Goal: Task Accomplishment & Management: Complete application form

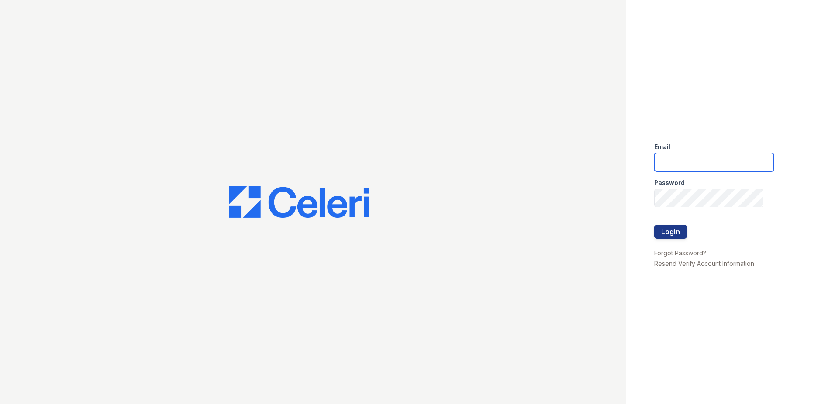
click at [699, 160] on input "email" at bounding box center [714, 162] width 120 height 18
type input "[EMAIL_ADDRESS][DOMAIN_NAME]"
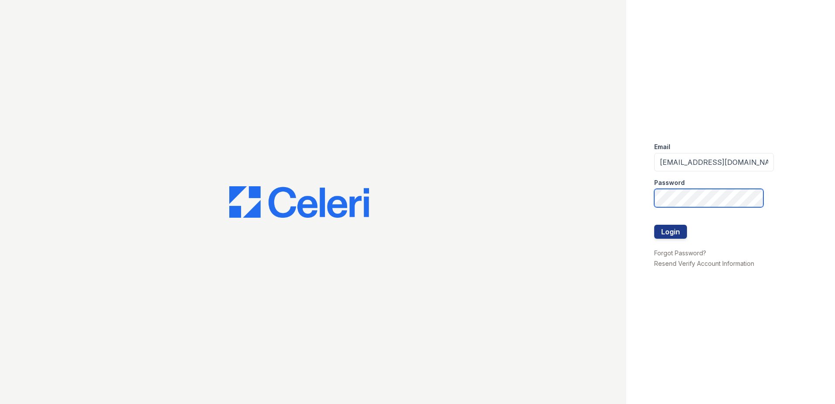
click at [654, 225] on button "Login" at bounding box center [670, 232] width 33 height 14
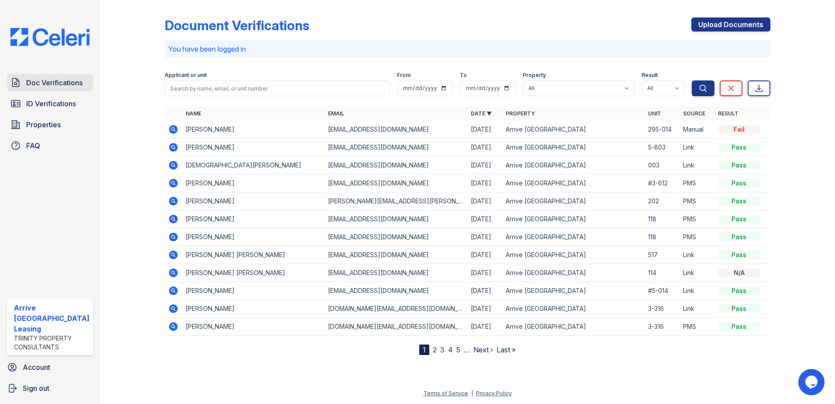
click at [54, 81] on span "Doc Verifications" at bounding box center [54, 82] width 56 height 10
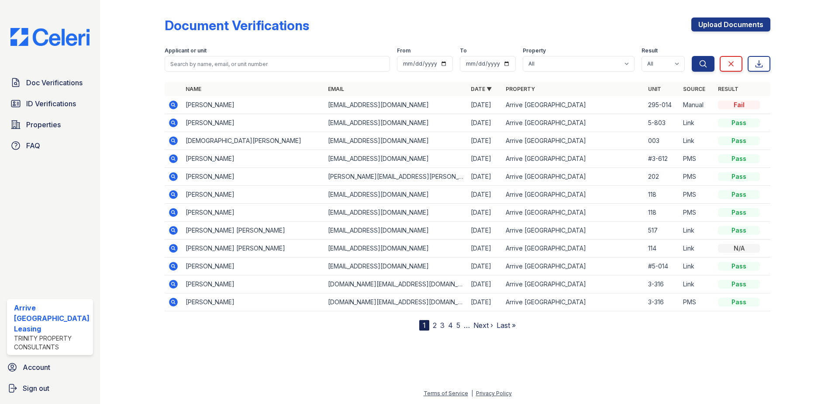
click at [204, 104] on td "[PERSON_NAME]" at bounding box center [253, 105] width 143 height 18
click at [172, 105] on icon at bounding box center [173, 104] width 2 height 2
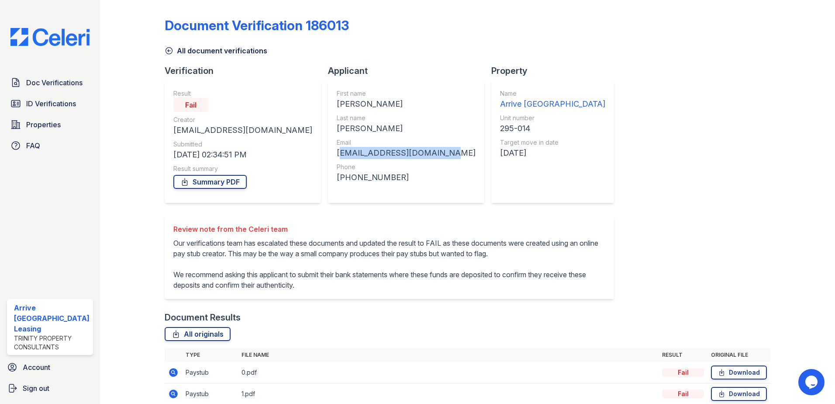
drag, startPoint x: 433, startPoint y: 152, endPoint x: 324, endPoint y: 152, distance: 109.2
click at [328, 152] on div "First name Bryan Last name Roy Email bryanroy824624@gmail.com Phone +15082661618" at bounding box center [406, 141] width 156 height 122
drag, startPoint x: 324, startPoint y: 152, endPoint x: 339, endPoint y: 153, distance: 14.4
copy div "[EMAIL_ADDRESS][DOMAIN_NAME]"
drag, startPoint x: 392, startPoint y: 179, endPoint x: 336, endPoint y: 177, distance: 56.8
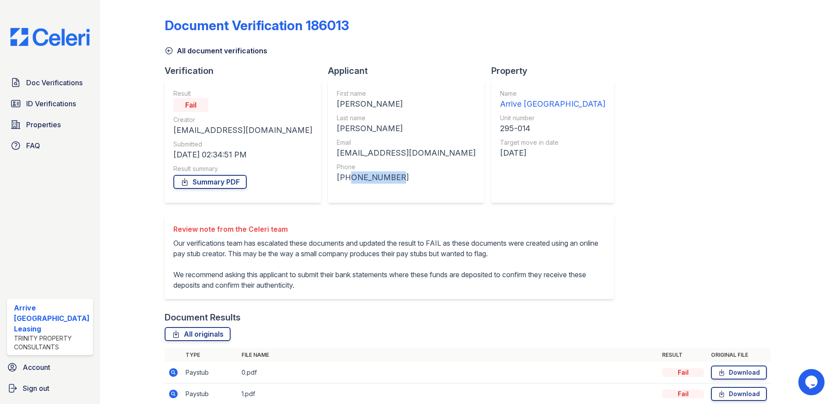
click at [337, 177] on div "[PHONE_NUMBER]" at bounding box center [406, 177] width 139 height 12
drag, startPoint x: 336, startPoint y: 177, endPoint x: 340, endPoint y: 175, distance: 4.7
copy div "5082661618"
drag, startPoint x: 362, startPoint y: 103, endPoint x: 326, endPoint y: 104, distance: 36.3
click at [328, 104] on div "First name Bryan Last name Roy Email bryanroy824624@gmail.com Phone +15082661618" at bounding box center [406, 141] width 156 height 122
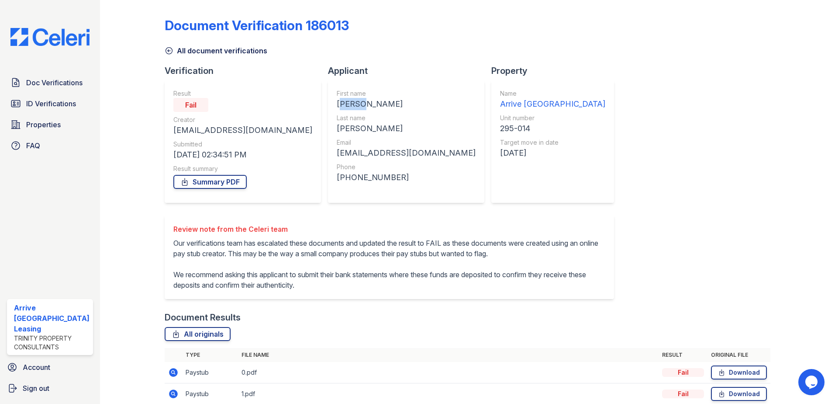
drag, startPoint x: 326, startPoint y: 104, endPoint x: 332, endPoint y: 103, distance: 6.3
copy div "Bryan"
drag, startPoint x: 356, startPoint y: 131, endPoint x: 325, endPoint y: 129, distance: 30.6
click at [328, 129] on div "First name Bryan Last name Roy Email bryanroy824624@gmail.com Phone +15082661618" at bounding box center [406, 141] width 156 height 122
drag, startPoint x: 325, startPoint y: 129, endPoint x: 336, endPoint y: 127, distance: 11.5
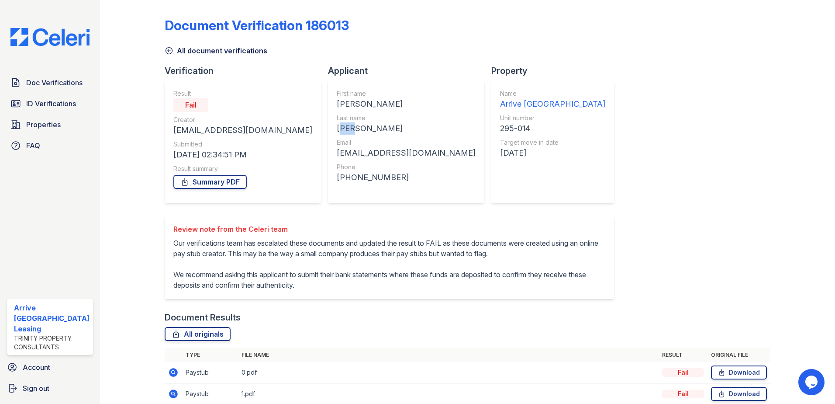
copy div "[PERSON_NAME]"
click at [54, 83] on span "Doc Verifications" at bounding box center [54, 82] width 56 height 10
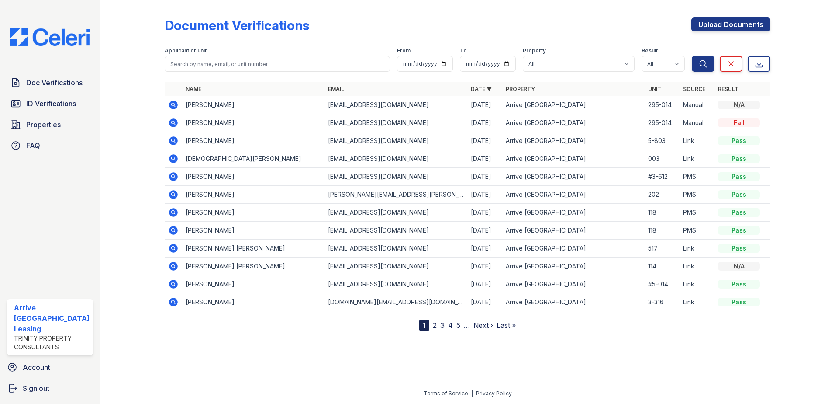
click at [175, 104] on icon at bounding box center [173, 104] width 9 height 9
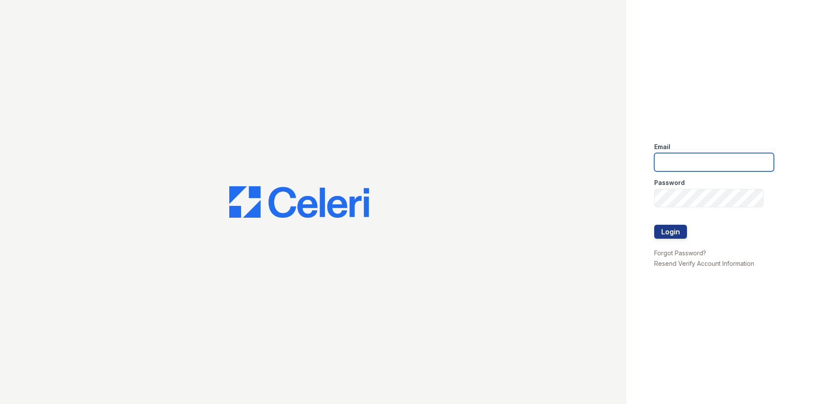
click at [740, 166] on input "email" at bounding box center [714, 162] width 120 height 18
type input "[EMAIL_ADDRESS][DOMAIN_NAME]"
click at [678, 234] on button "Login" at bounding box center [670, 232] width 33 height 14
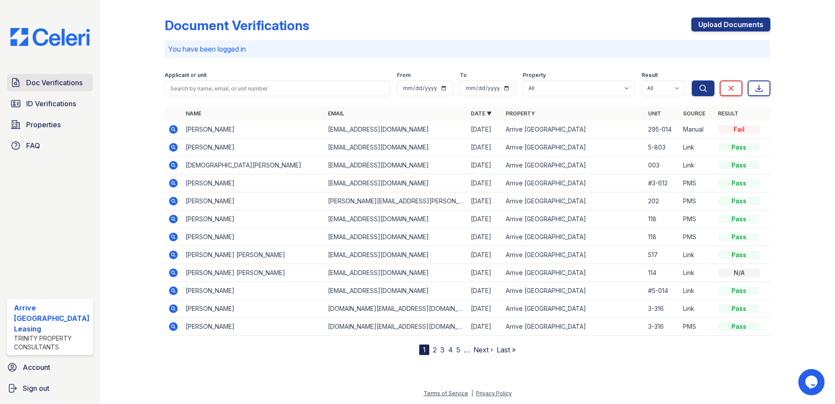
click at [53, 85] on span "Doc Verifications" at bounding box center [54, 82] width 56 height 10
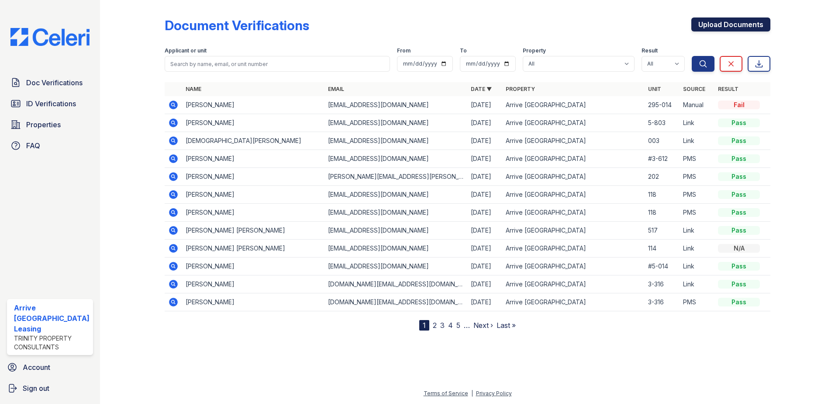
click at [737, 23] on link "Upload Documents" at bounding box center [731, 24] width 79 height 14
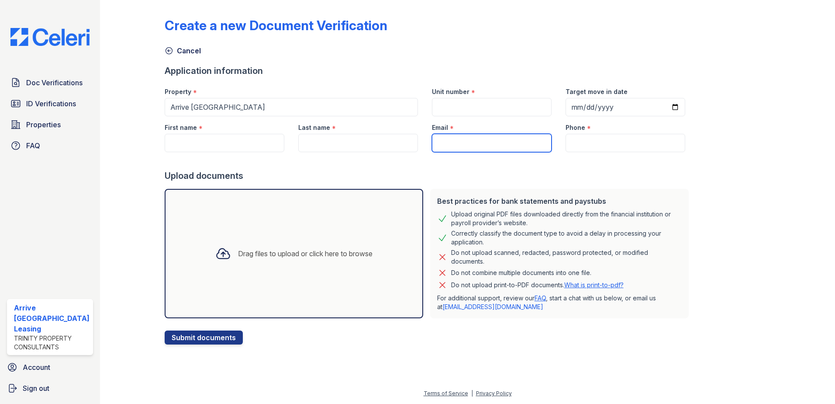
click at [454, 145] on input "Email" at bounding box center [492, 143] width 120 height 18
paste input "[EMAIL_ADDRESS][DOMAIN_NAME]"
type input "[EMAIL_ADDRESS][DOMAIN_NAME]"
click at [606, 140] on input "Phone" at bounding box center [626, 143] width 120 height 18
click at [582, 142] on input "Phone" at bounding box center [626, 143] width 120 height 18
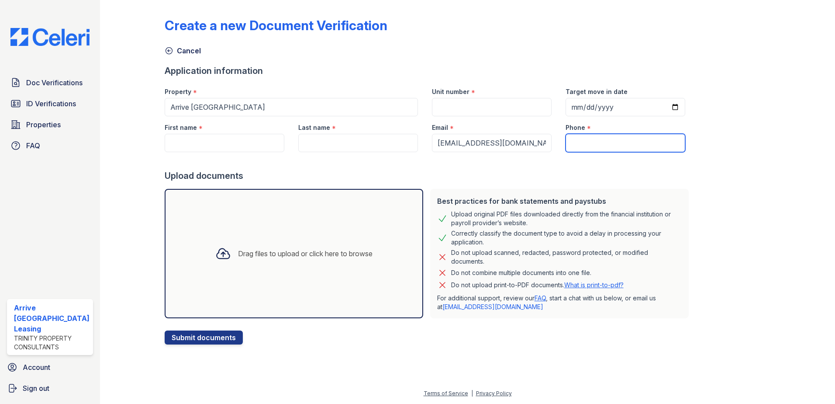
paste input "5082661618"
click at [566, 141] on input "5082661618" at bounding box center [626, 143] width 120 height 18
click at [578, 141] on input "(5082661618" at bounding box center [626, 143] width 120 height 18
click at [594, 143] on input "(508) 2661618" at bounding box center [626, 143] width 120 height 18
type input "(508) 266-1618"
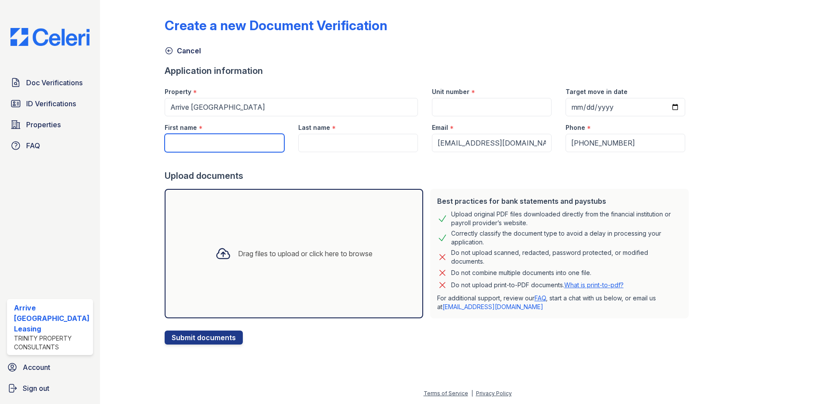
click at [206, 142] on input "First name" at bounding box center [225, 143] width 120 height 18
click at [213, 147] on input "First name" at bounding box center [225, 143] width 120 height 18
paste input "[PERSON_NAME]"
type input "[PERSON_NAME]"
click at [329, 142] on input "Last name" at bounding box center [358, 143] width 120 height 18
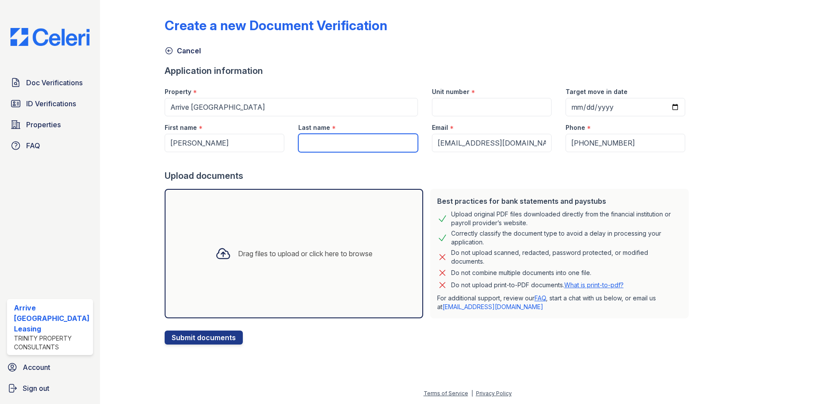
click at [320, 143] on input "Last name" at bounding box center [358, 143] width 120 height 18
paste input "[PERSON_NAME]"
type input "[PERSON_NAME]"
click at [457, 104] on input "Unit number" at bounding box center [492, 107] width 120 height 18
type input "295-014"
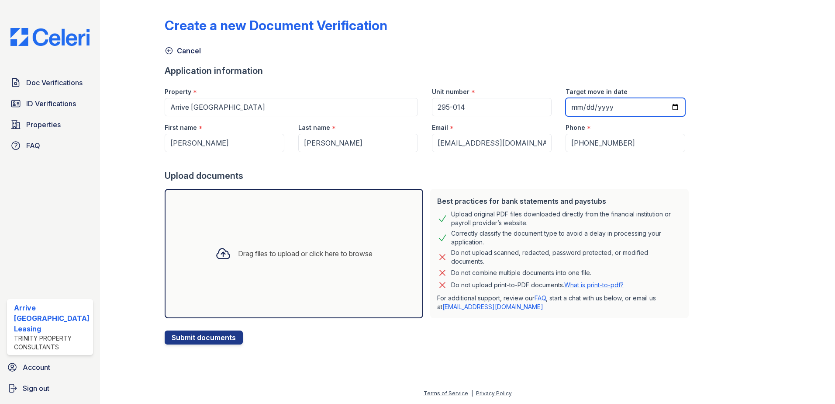
click at [662, 107] on input "2025-09-03" at bounding box center [626, 107] width 120 height 18
type input "2025-09-05"
click at [226, 256] on div at bounding box center [223, 253] width 23 height 23
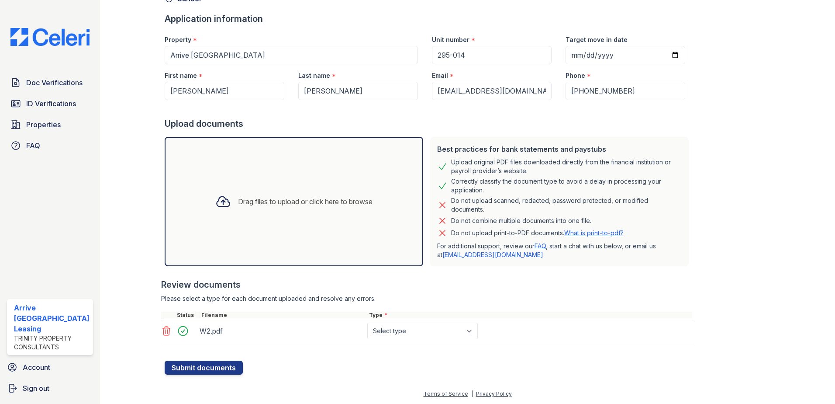
scroll to position [52, 0]
click at [416, 330] on select "Select type Paystub Bank Statement Offer Letter Tax Documents Benefit Award Let…" at bounding box center [422, 330] width 111 height 17
select select "tax_documents"
click at [367, 322] on select "Select type Paystub Bank Statement Offer Letter Tax Documents Benefit Award Let…" at bounding box center [422, 330] width 111 height 17
click at [201, 367] on button "Submit documents" at bounding box center [204, 367] width 78 height 14
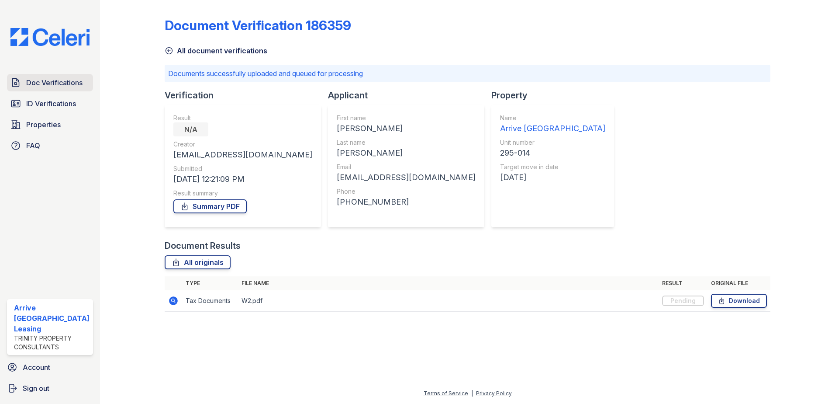
click at [44, 85] on span "Doc Verifications" at bounding box center [54, 82] width 56 height 10
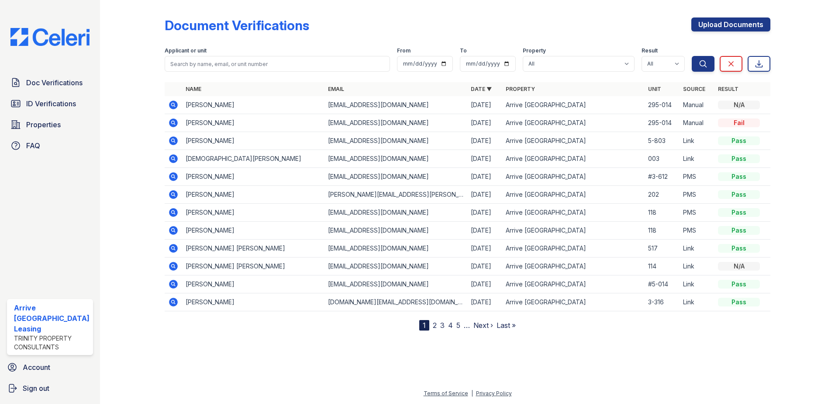
click at [44, 85] on span "Doc Verifications" at bounding box center [54, 82] width 56 height 10
click at [170, 103] on icon at bounding box center [173, 104] width 9 height 9
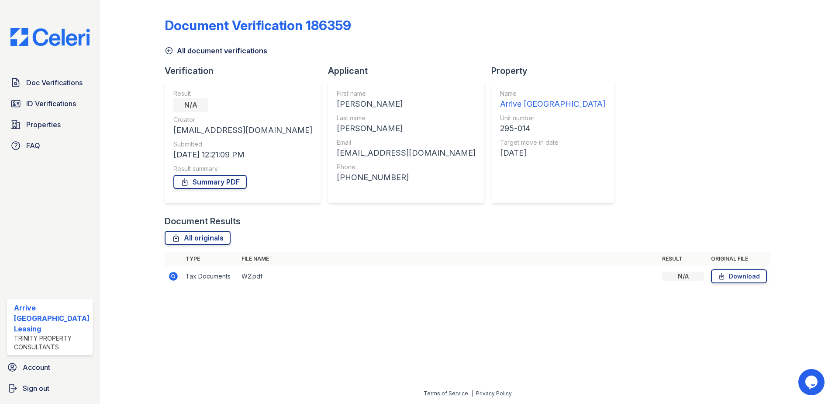
click at [687, 277] on div "N/A" at bounding box center [683, 276] width 42 height 9
click at [504, 260] on th "File name" at bounding box center [448, 259] width 421 height 14
click at [676, 274] on div "N/A" at bounding box center [683, 276] width 42 height 9
click at [672, 275] on div "N/A" at bounding box center [683, 276] width 42 height 9
click at [172, 274] on icon at bounding box center [173, 276] width 10 height 10
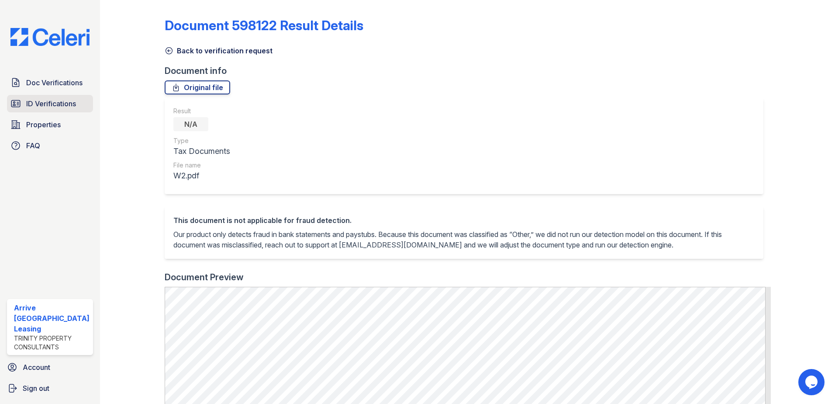
click at [38, 103] on span "ID Verifications" at bounding box center [51, 103] width 50 height 10
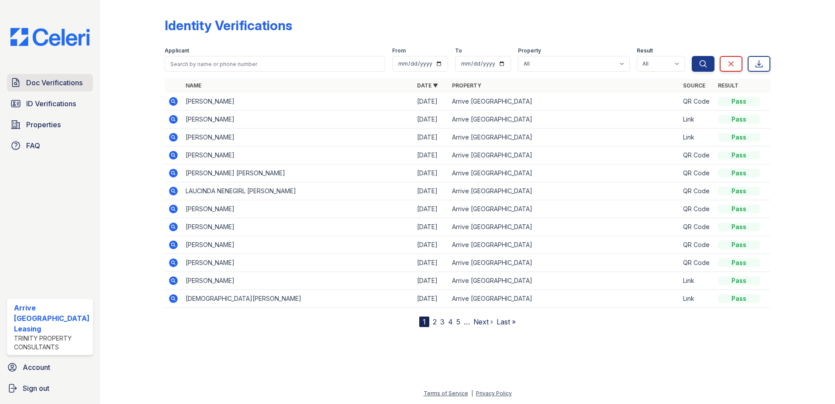
click at [46, 85] on span "Doc Verifications" at bounding box center [54, 82] width 56 height 10
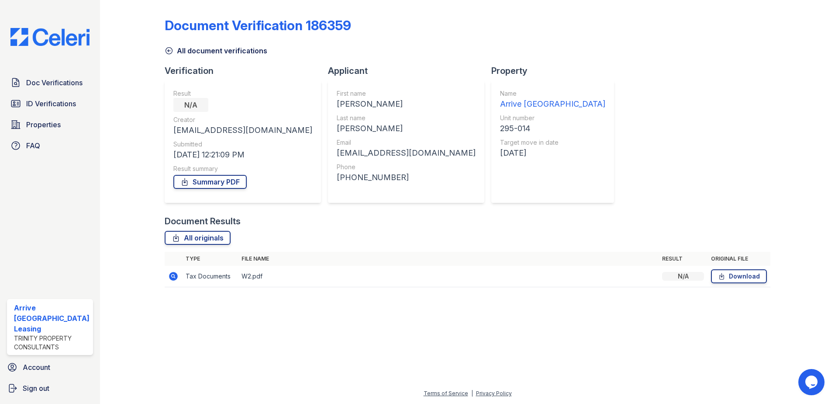
click at [172, 276] on icon at bounding box center [173, 275] width 2 height 2
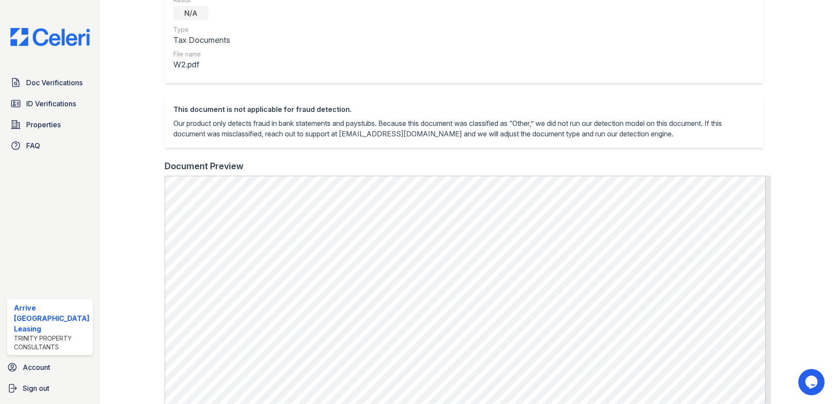
scroll to position [131, 0]
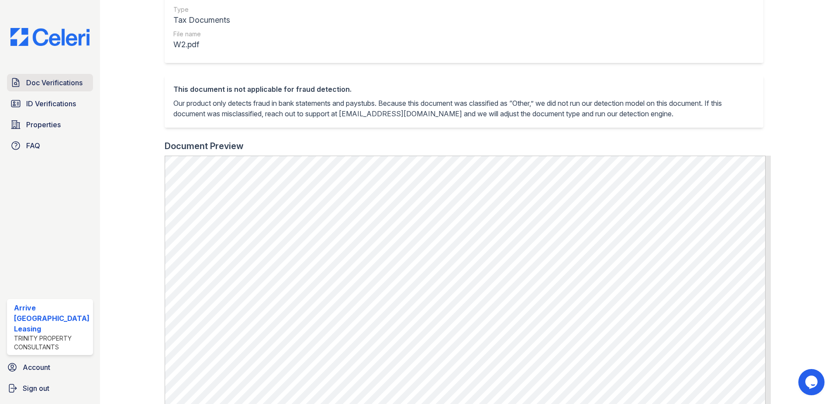
click at [53, 82] on span "Doc Verifications" at bounding box center [54, 82] width 56 height 10
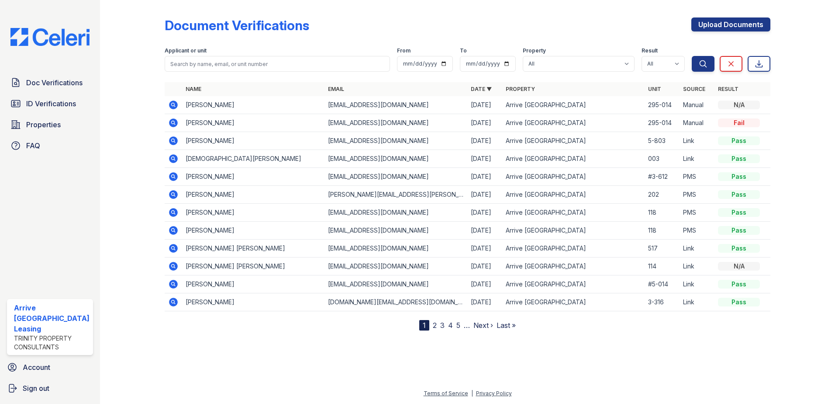
click at [173, 126] on icon at bounding box center [173, 122] width 9 height 9
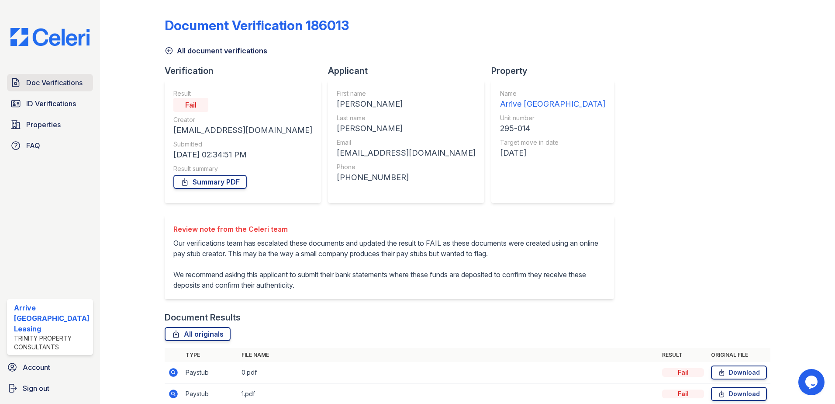
click at [58, 83] on span "Doc Verifications" at bounding box center [54, 82] width 56 height 10
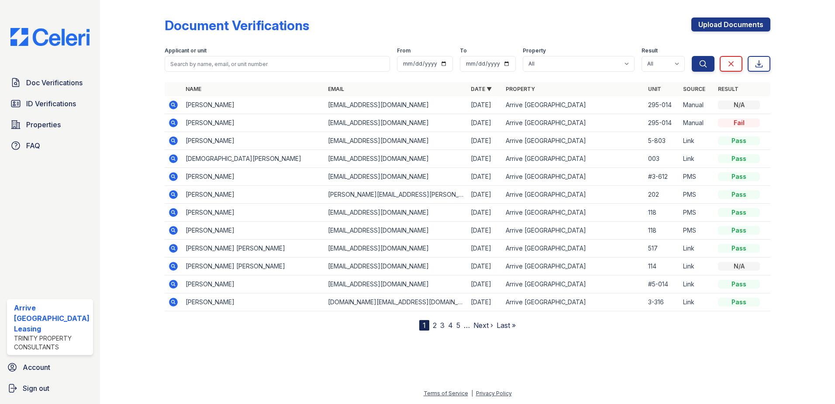
click at [170, 108] on icon at bounding box center [173, 105] width 10 height 10
click at [172, 124] on icon at bounding box center [173, 123] width 10 height 10
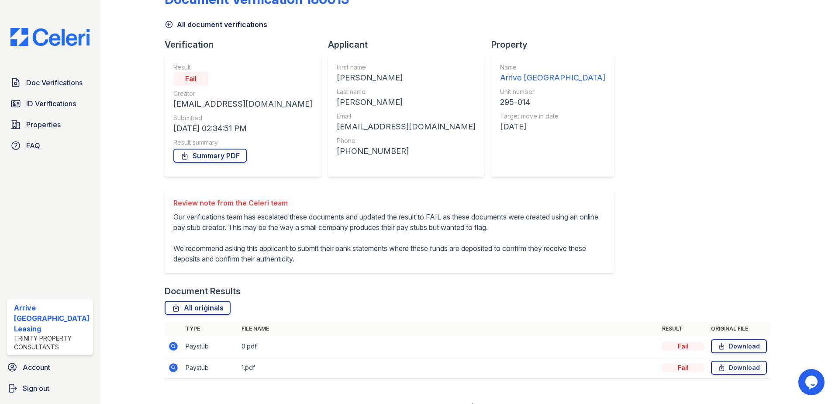
scroll to position [50, 0]
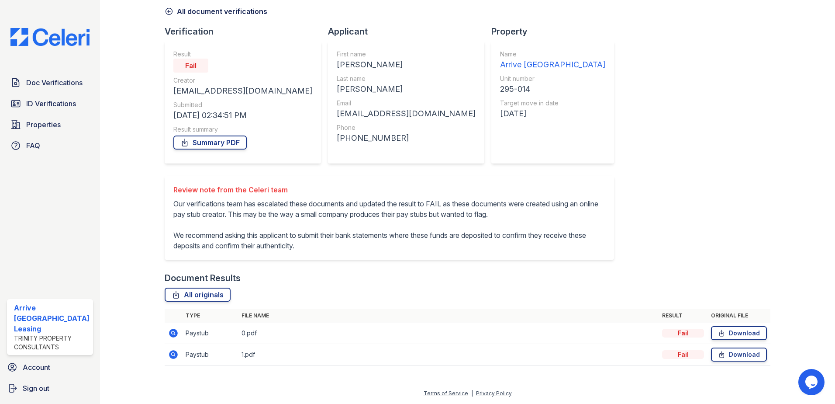
click at [172, 334] on icon at bounding box center [173, 333] width 10 height 10
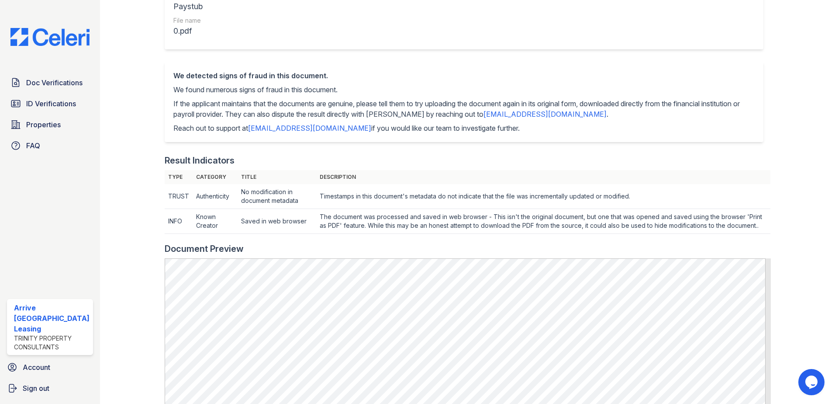
scroll to position [131, 0]
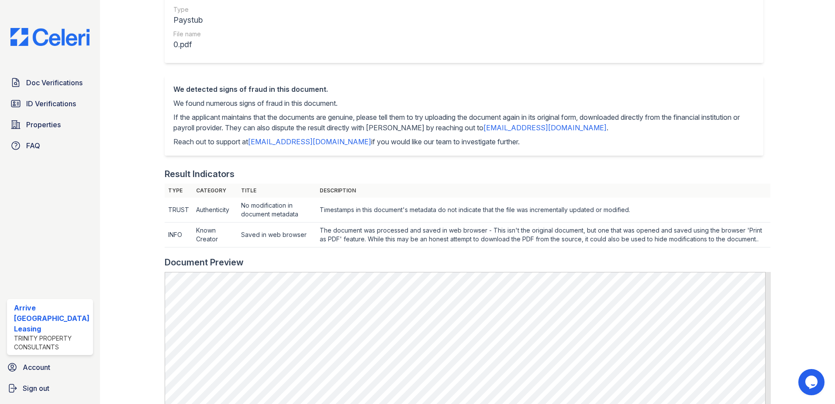
drag, startPoint x: 198, startPoint y: 115, endPoint x: 517, endPoint y: 153, distance: 321.2
click at [517, 153] on div "We detected signs of fraud in this document. We found numerous signs of fraud i…" at bounding box center [464, 115] width 599 height 80
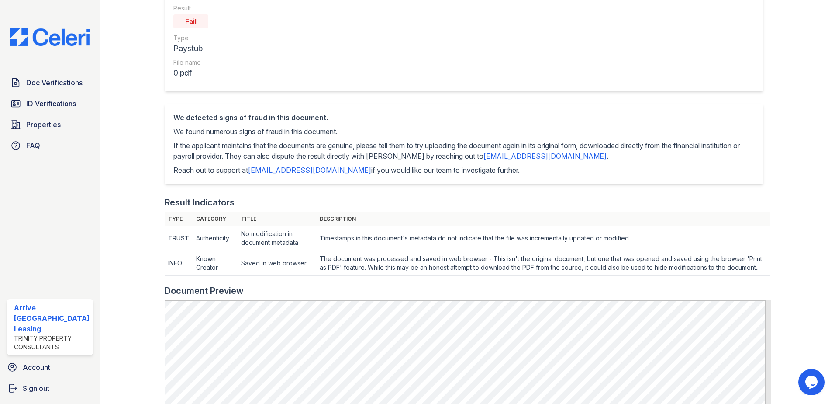
scroll to position [87, 0]
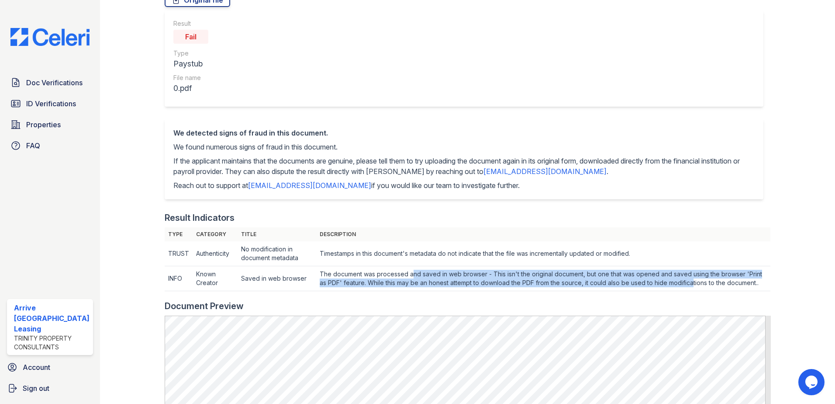
drag, startPoint x: 413, startPoint y: 272, endPoint x: 692, endPoint y: 282, distance: 279.8
click at [692, 266] on td "The document was processed and saved in web browser - This isn't the original d…" at bounding box center [543, 253] width 455 height 25
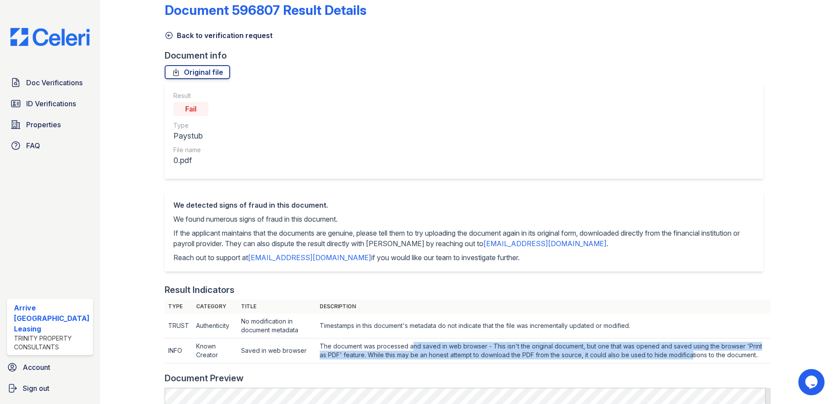
scroll to position [0, 0]
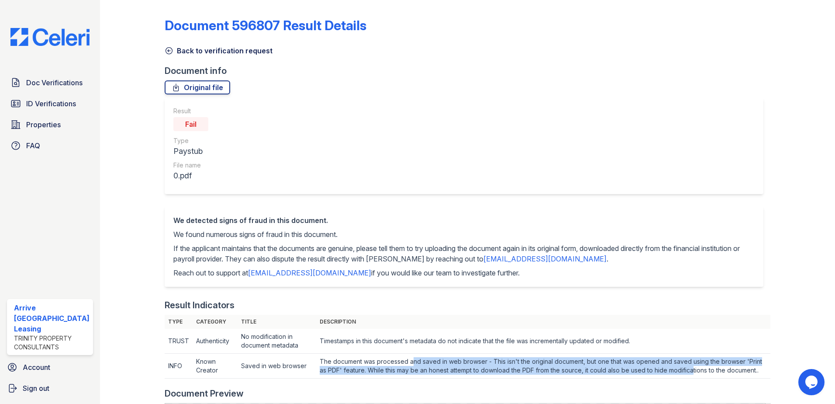
drag, startPoint x: 168, startPoint y: 51, endPoint x: 175, endPoint y: 51, distance: 7.4
click at [168, 51] on icon at bounding box center [169, 50] width 9 height 9
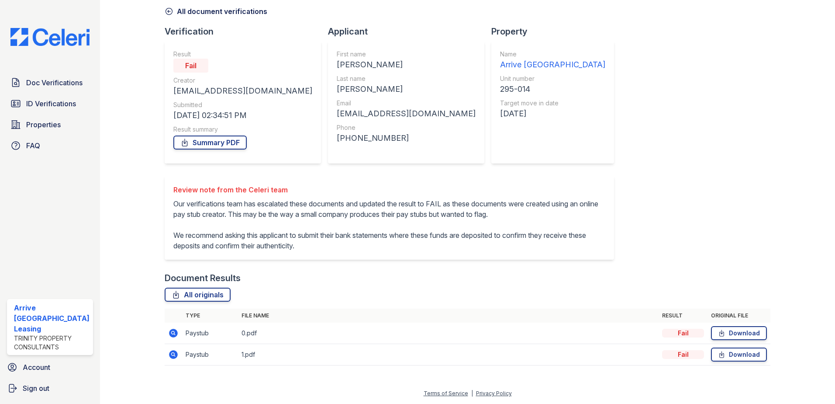
scroll to position [50, 0]
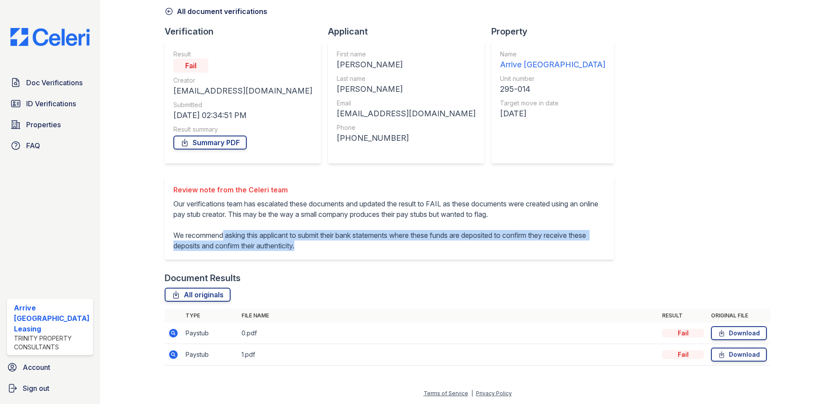
drag, startPoint x: 223, startPoint y: 233, endPoint x: 517, endPoint y: 247, distance: 293.9
click at [517, 247] on p "Our verifications team has escalated these documents and updated the result to …" at bounding box center [389, 224] width 432 height 52
click at [419, 245] on p "Our verifications team has escalated these documents and updated the result to …" at bounding box center [389, 224] width 432 height 52
drag, startPoint x: 415, startPoint y: 245, endPoint x: 166, endPoint y: 232, distance: 248.5
click at [166, 232] on div "Review note from the Celeri team Our verifications team has escalated these doc…" at bounding box center [390, 218] width 450 height 84
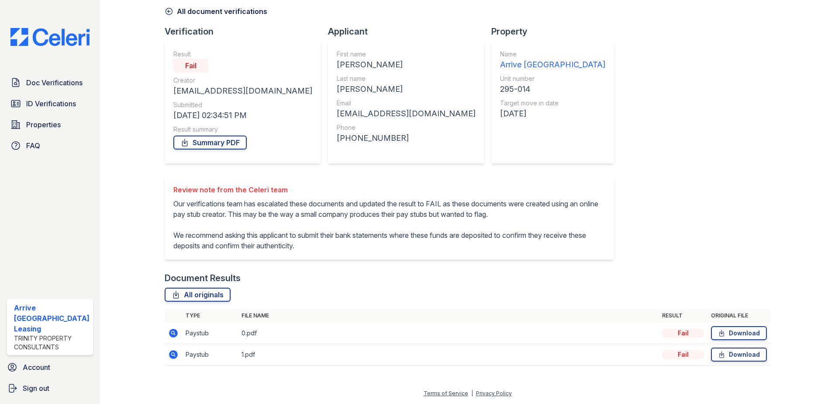
click at [676, 183] on div "Document Verification 186013 All document verifications Verification Result Fai…" at bounding box center [468, 169] width 606 height 410
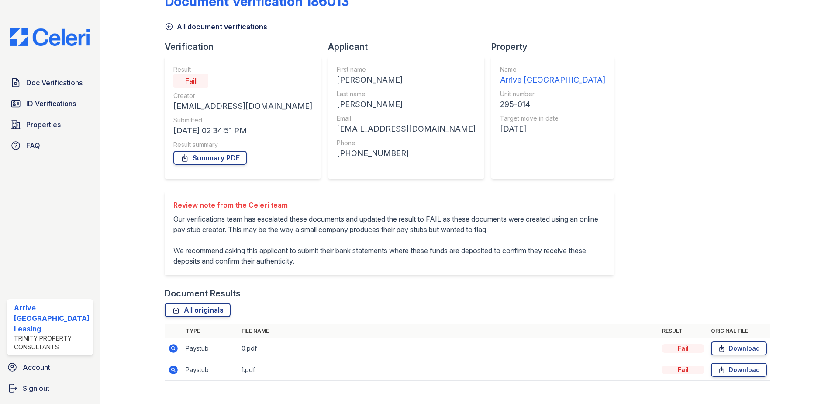
scroll to position [0, 0]
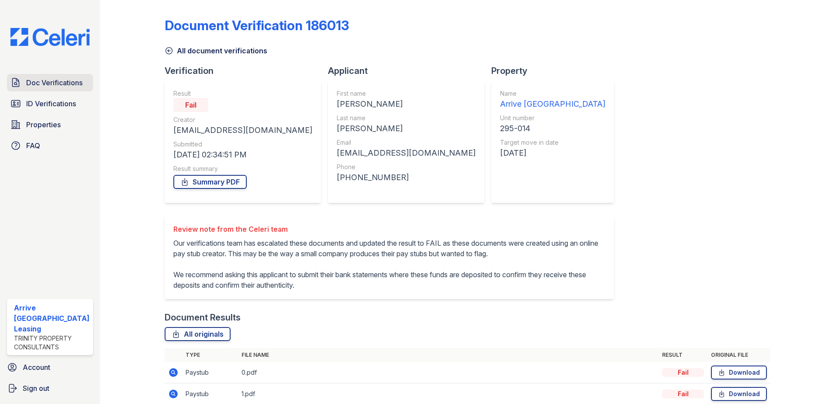
click at [63, 83] on span "Doc Verifications" at bounding box center [54, 82] width 56 height 10
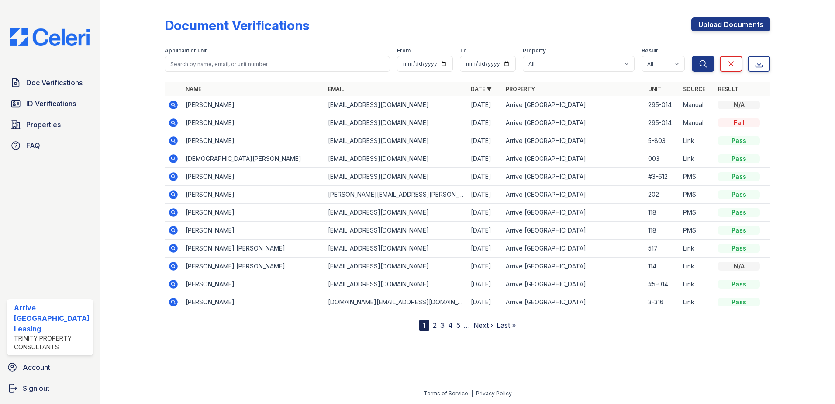
click at [174, 105] on icon at bounding box center [173, 104] width 9 height 9
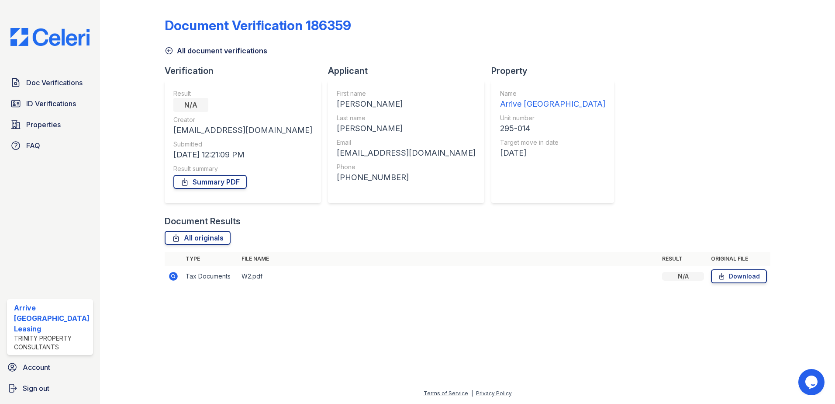
click at [174, 277] on icon at bounding box center [173, 276] width 10 height 10
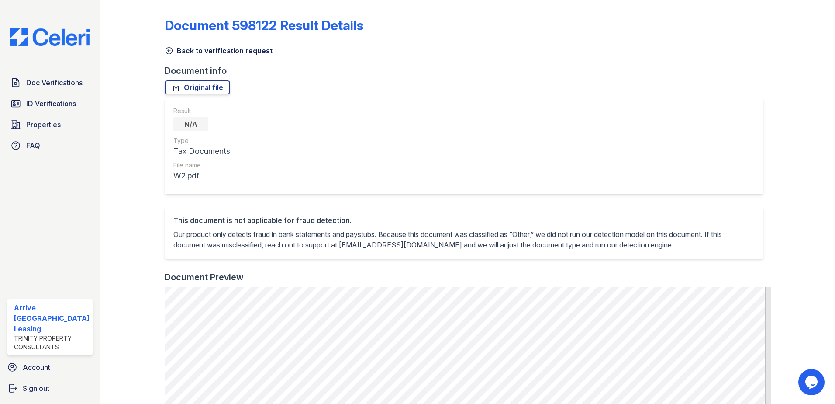
click at [170, 49] on icon at bounding box center [169, 50] width 9 height 9
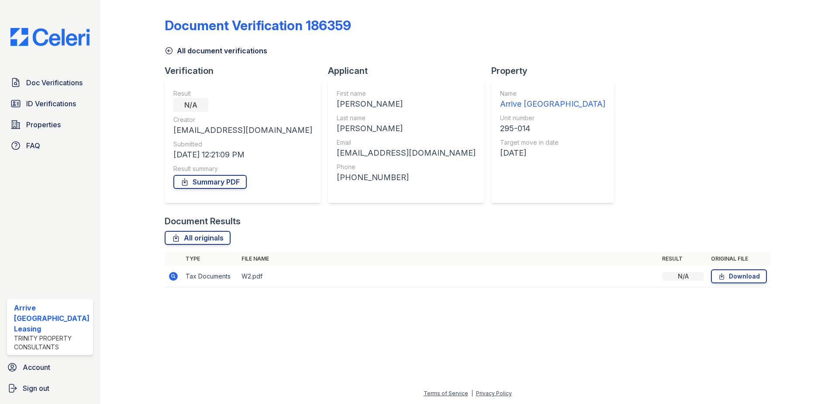
click at [170, 52] on icon at bounding box center [169, 50] width 9 height 9
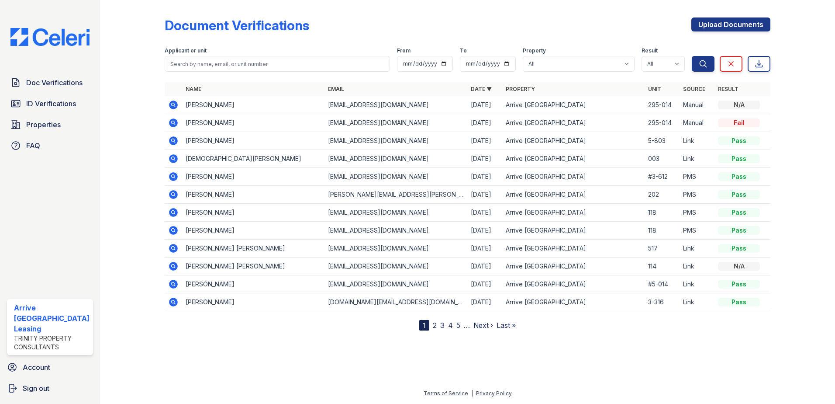
click at [173, 122] on icon at bounding box center [173, 123] width 10 height 10
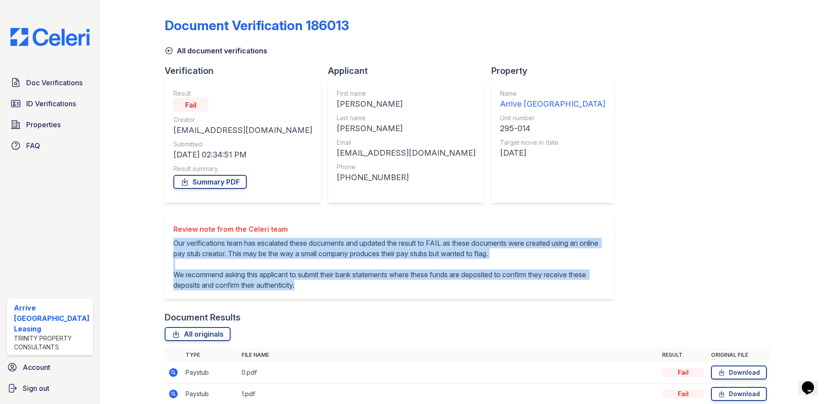
drag, startPoint x: 167, startPoint y: 245, endPoint x: 411, endPoint y: 303, distance: 250.6
click at [411, 299] on div "Review note from the Celeri team Our verifications team has escalated these doc…" at bounding box center [390, 257] width 450 height 84
drag, startPoint x: 411, startPoint y: 303, endPoint x: 358, endPoint y: 295, distance: 53.4
copy p "Our verifications team has escalated these documents and updated the result to …"
